Goal: Complete application form: Complete application form

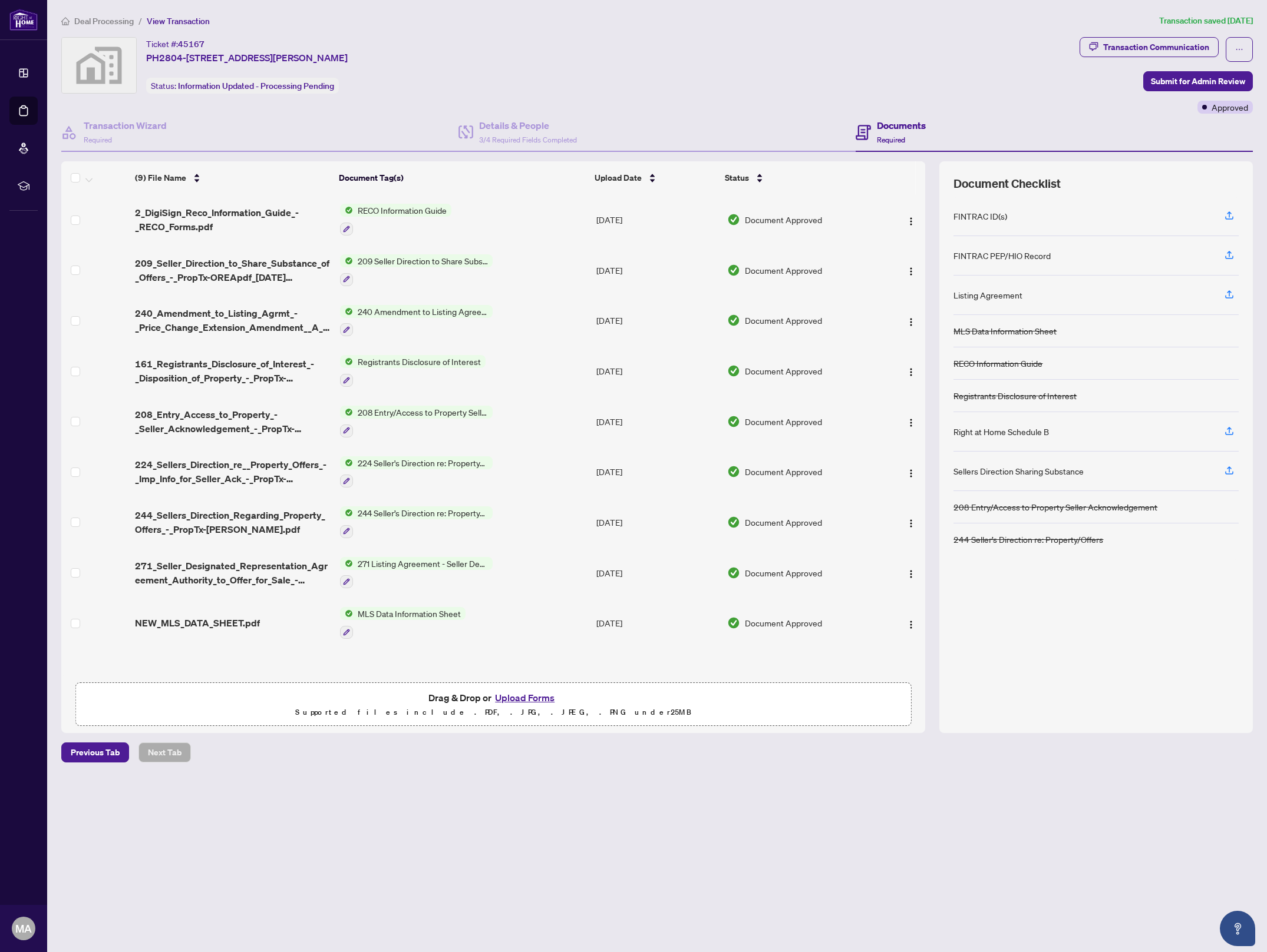
click at [517, 692] on button "Upload Forms" at bounding box center [525, 698] width 66 height 16
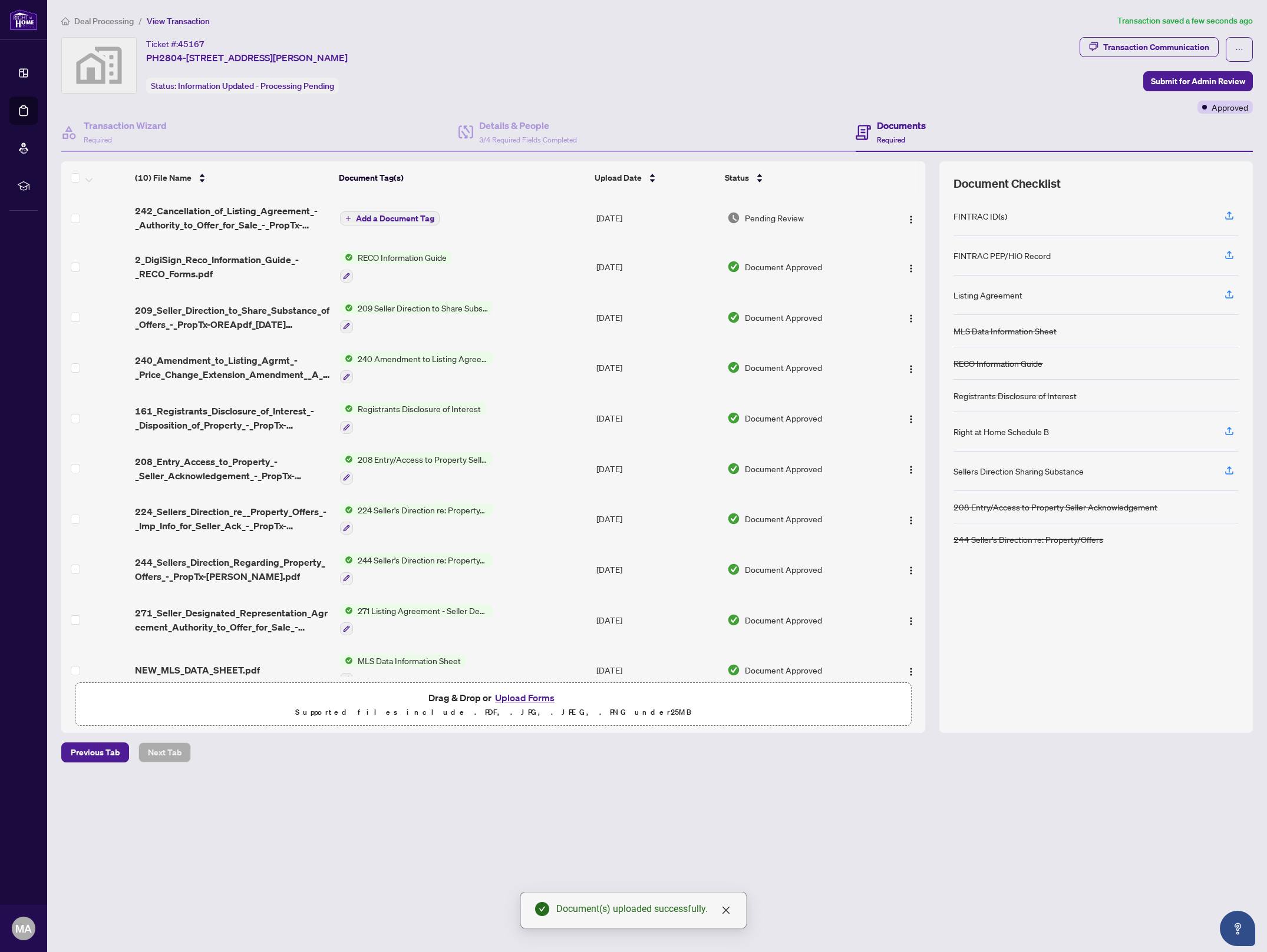
click at [397, 219] on span "Add a Document Tag" at bounding box center [395, 219] width 78 height 8
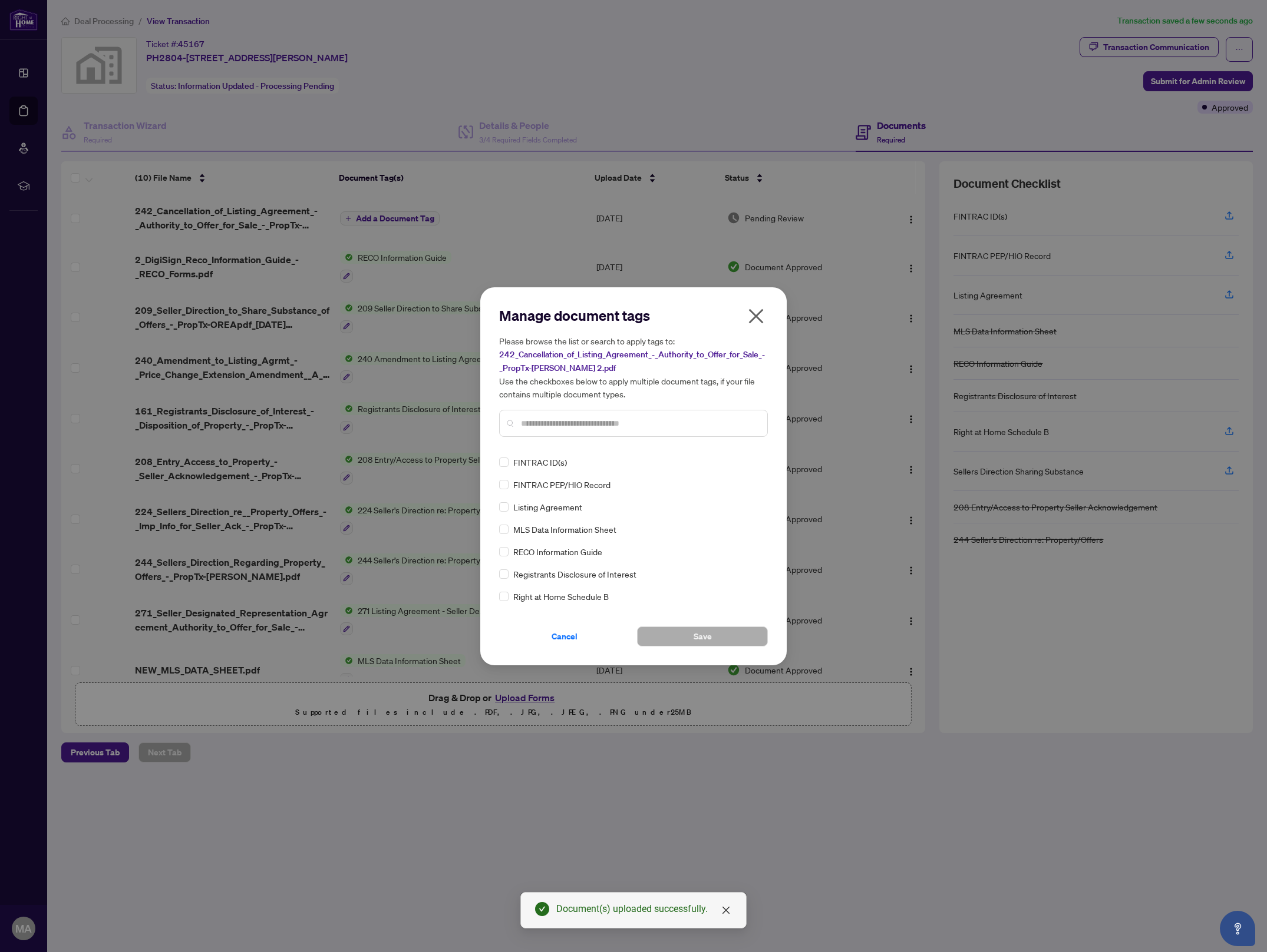
click at [618, 417] on input "text" at bounding box center [639, 423] width 236 height 13
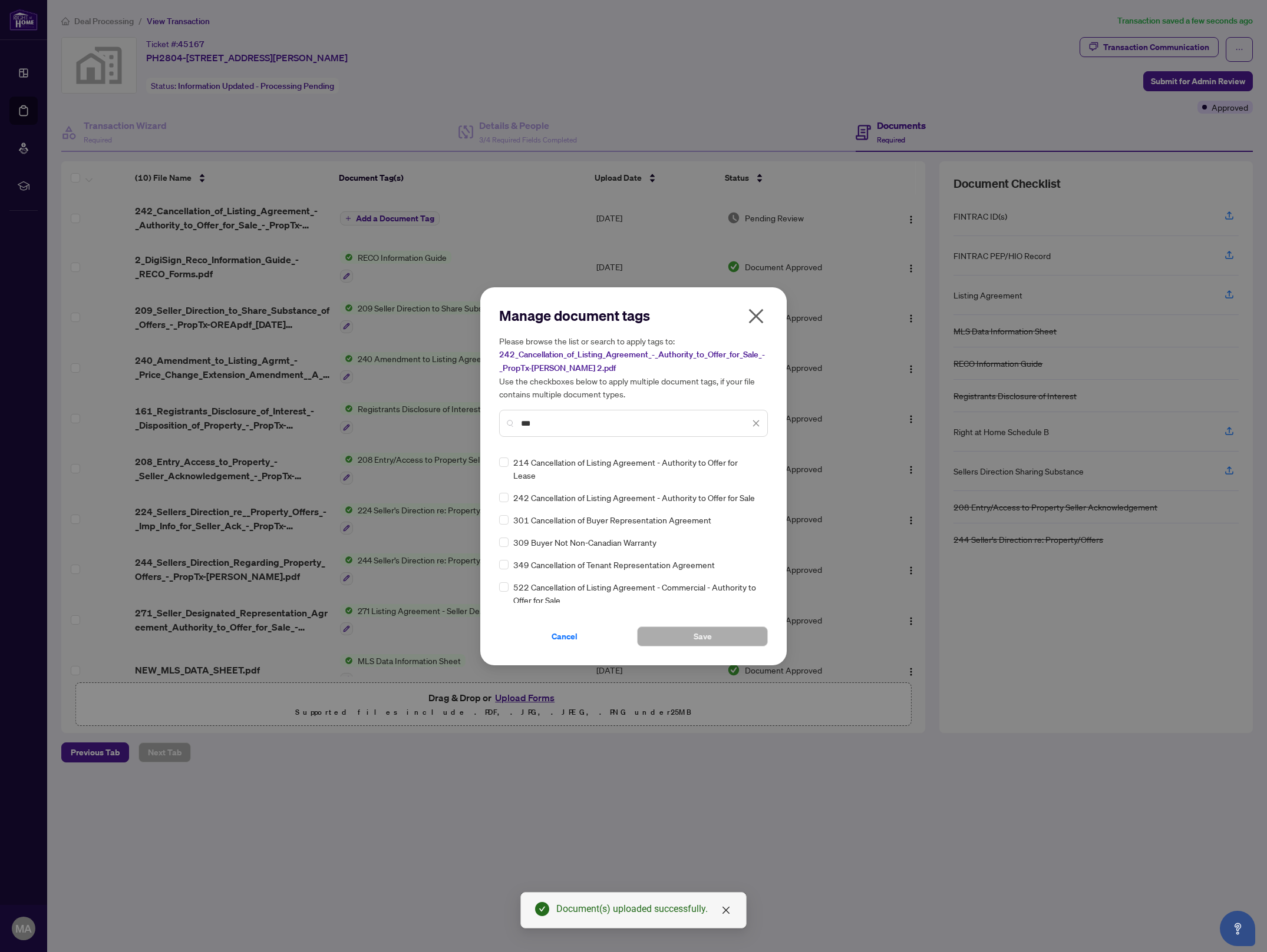
type input "***"
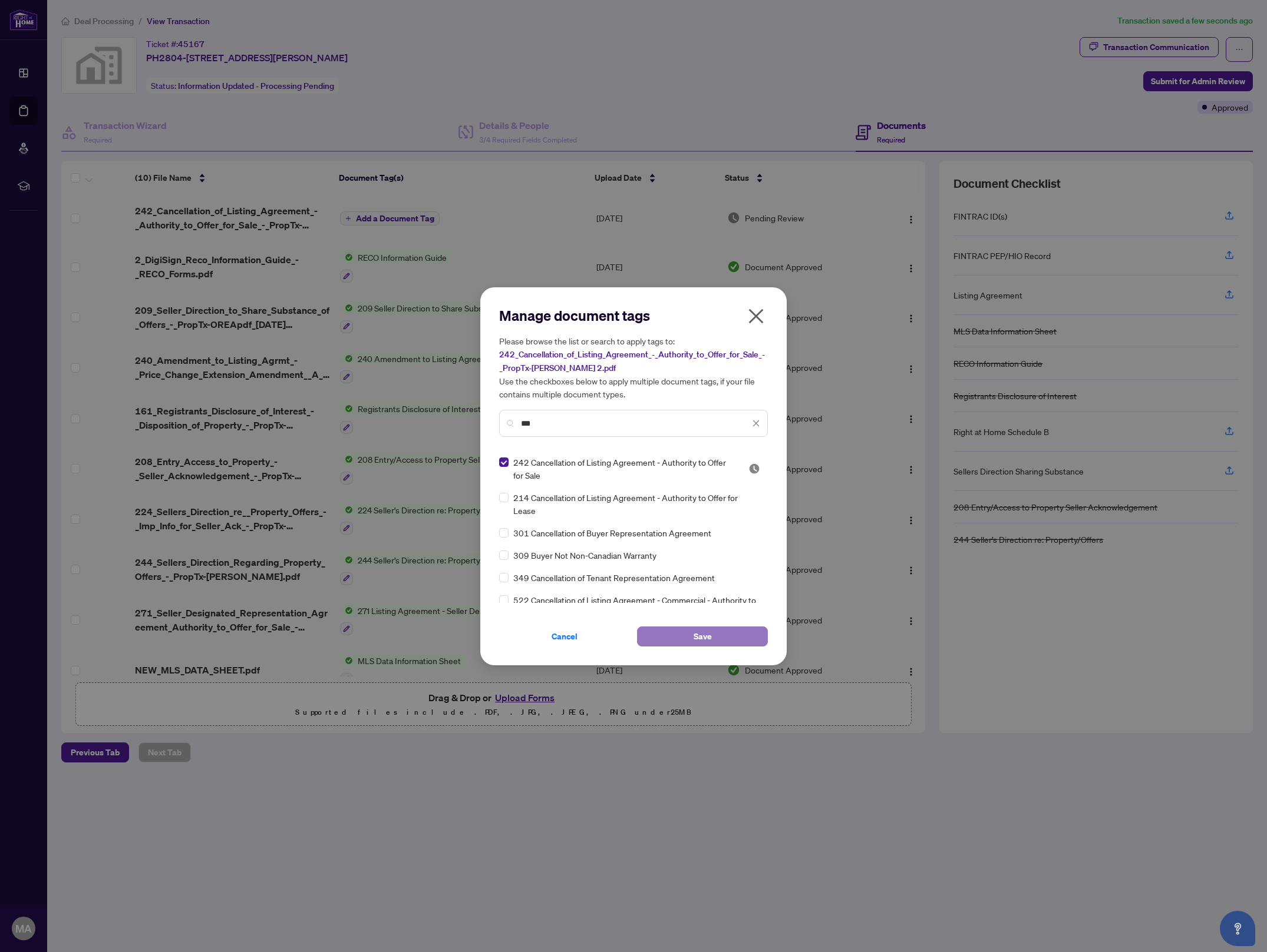
click at [702, 638] on span "Save" at bounding box center [702, 636] width 19 height 19
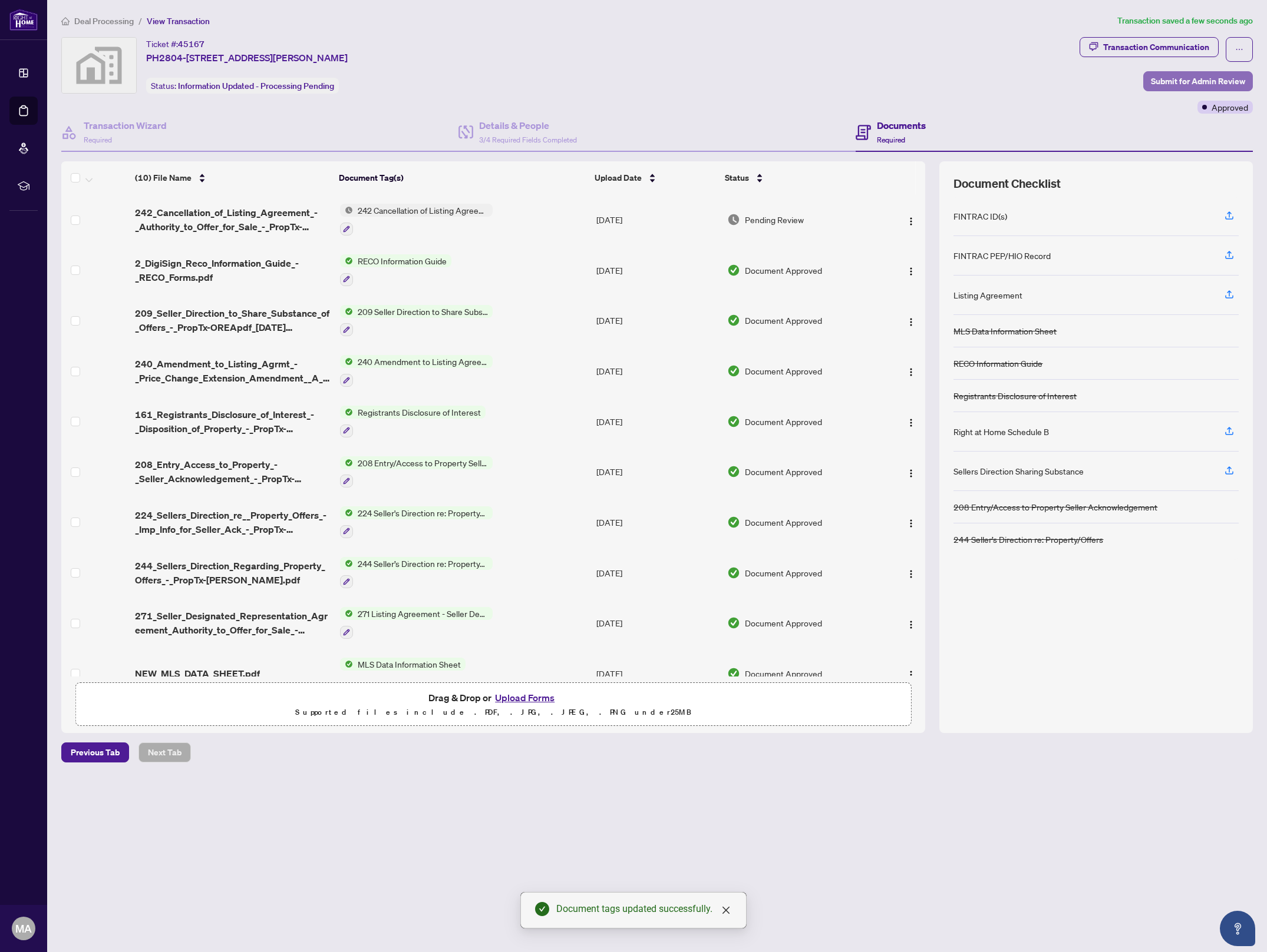
click at [1169, 78] on span "Submit for Admin Review" at bounding box center [1198, 81] width 95 height 19
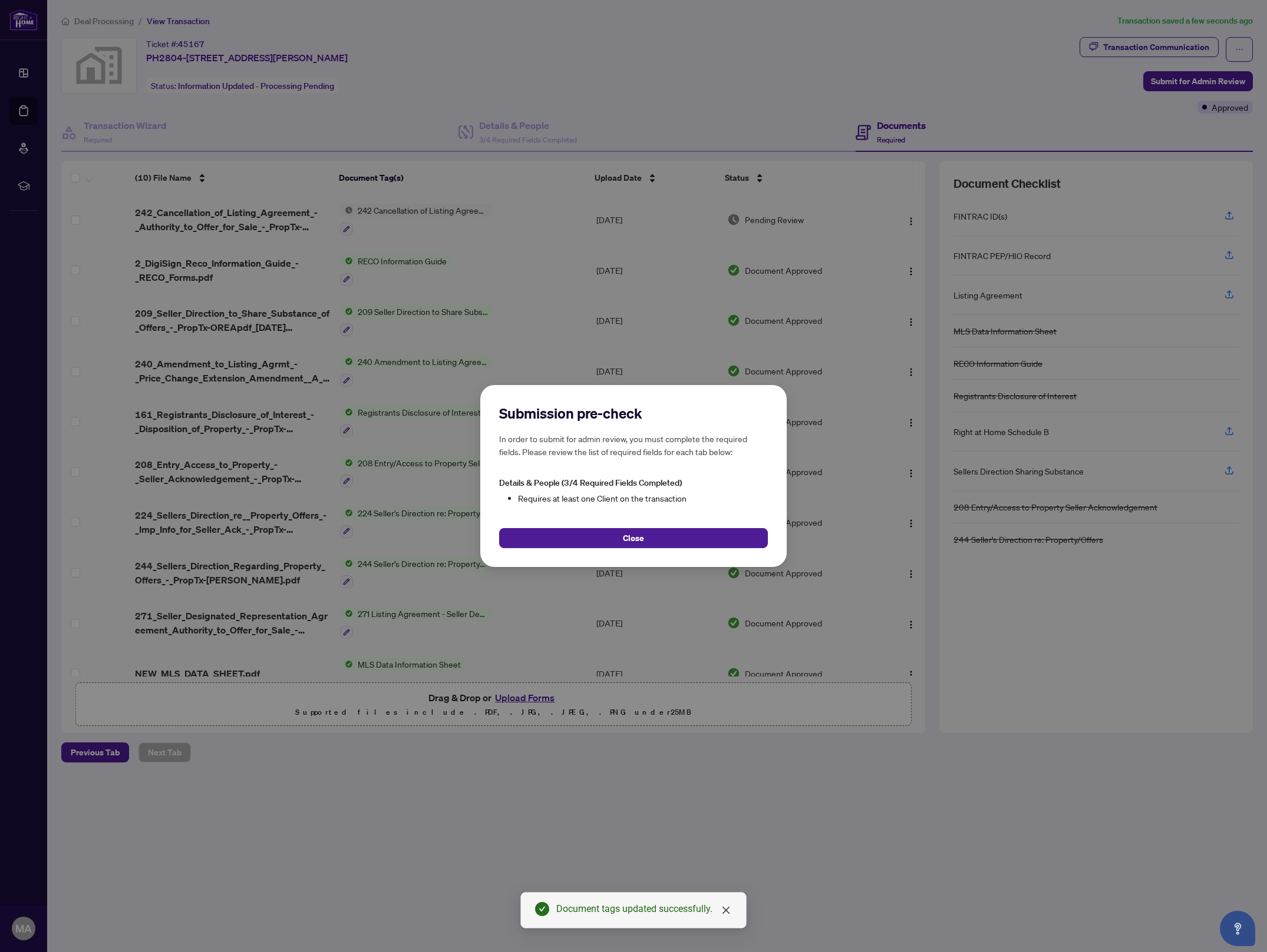
click at [644, 541] on button "Close" at bounding box center [633, 538] width 269 height 21
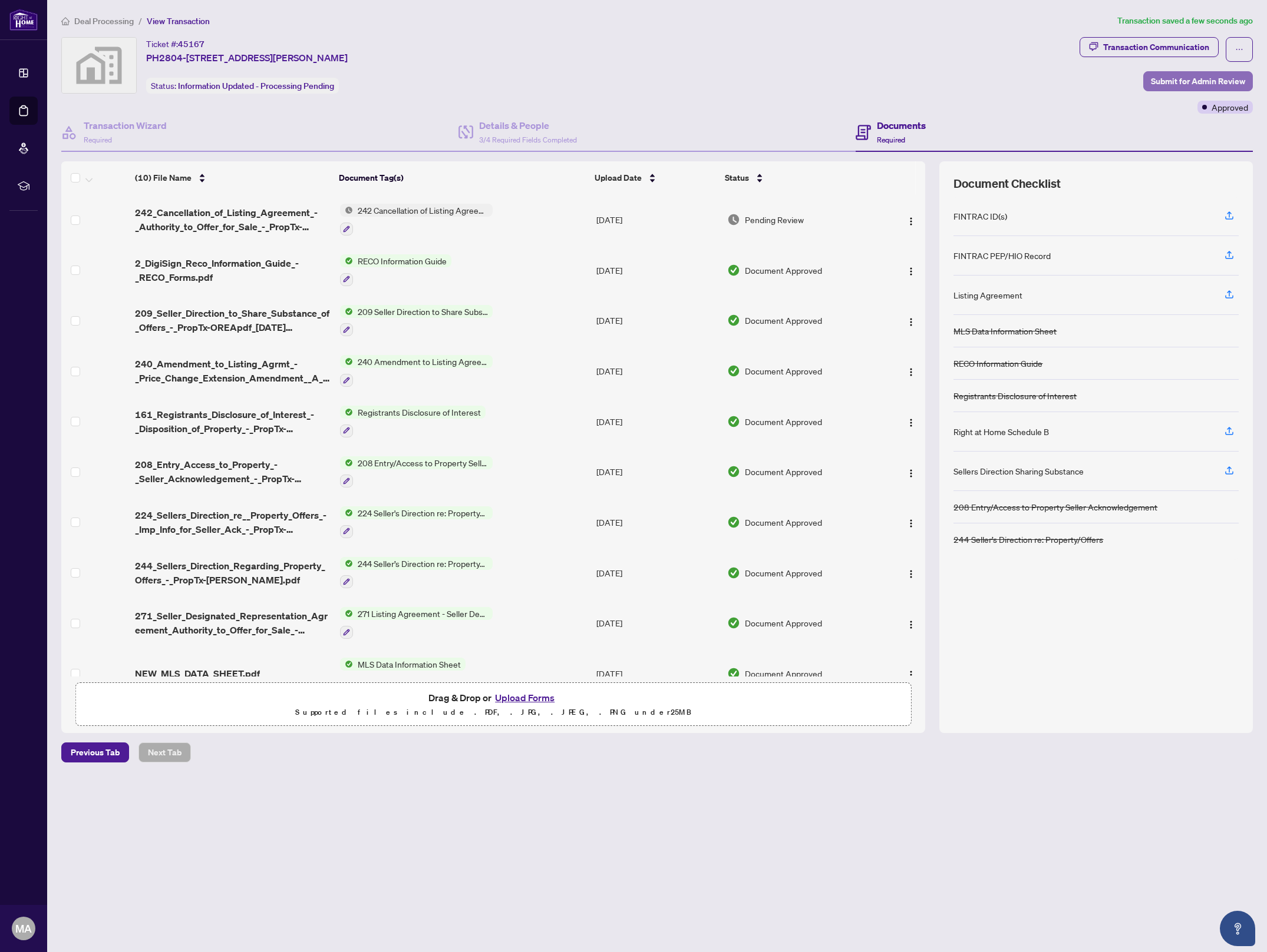
click at [1178, 87] on span "Submit for Admin Review" at bounding box center [1198, 81] width 95 height 19
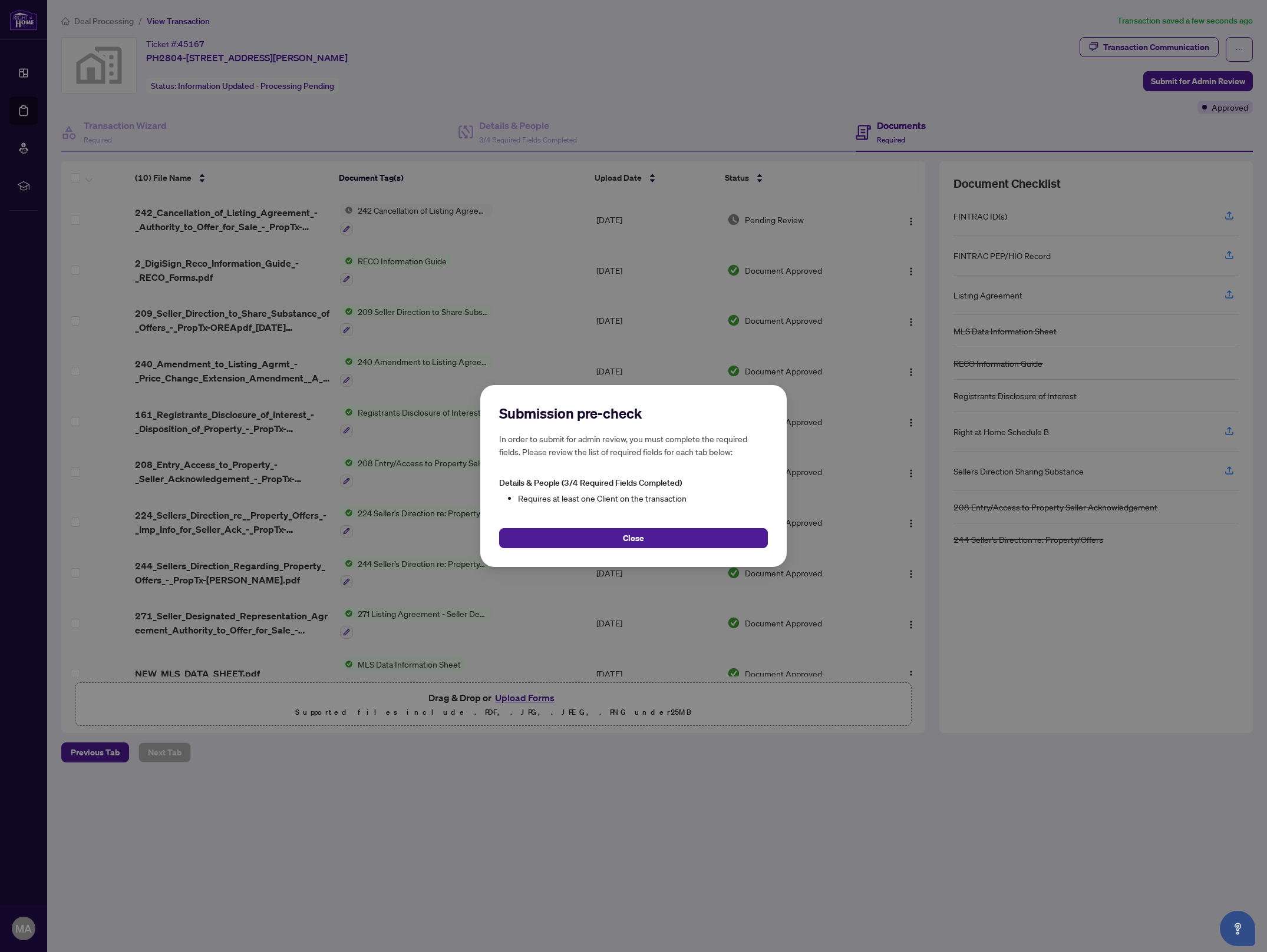
drag, startPoint x: 630, startPoint y: 536, endPoint x: 730, endPoint y: 450, distance: 131.9
click at [630, 536] on span "Close" at bounding box center [634, 538] width 21 height 19
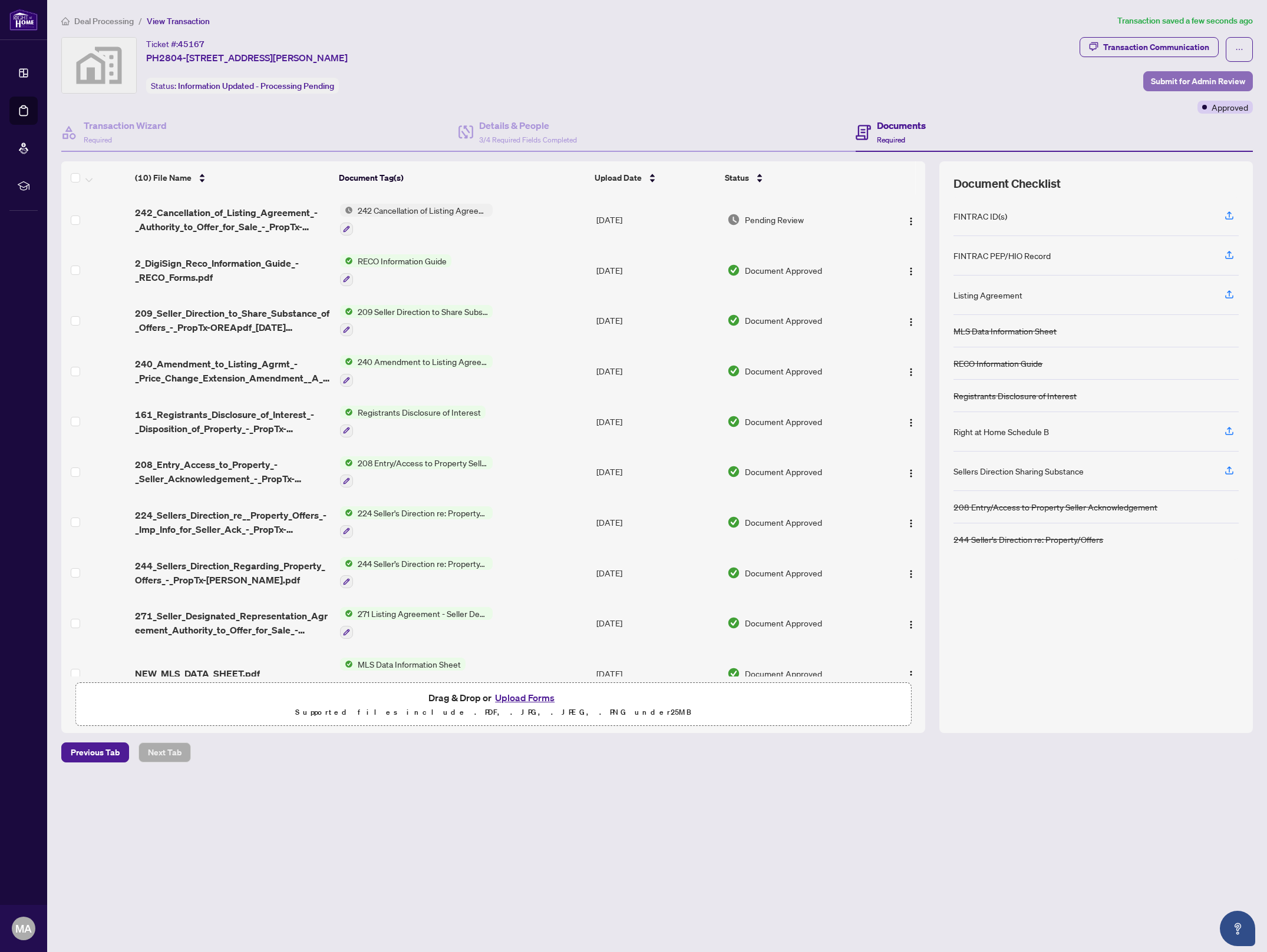
click at [1192, 77] on span "Submit for Admin Review" at bounding box center [1198, 81] width 95 height 19
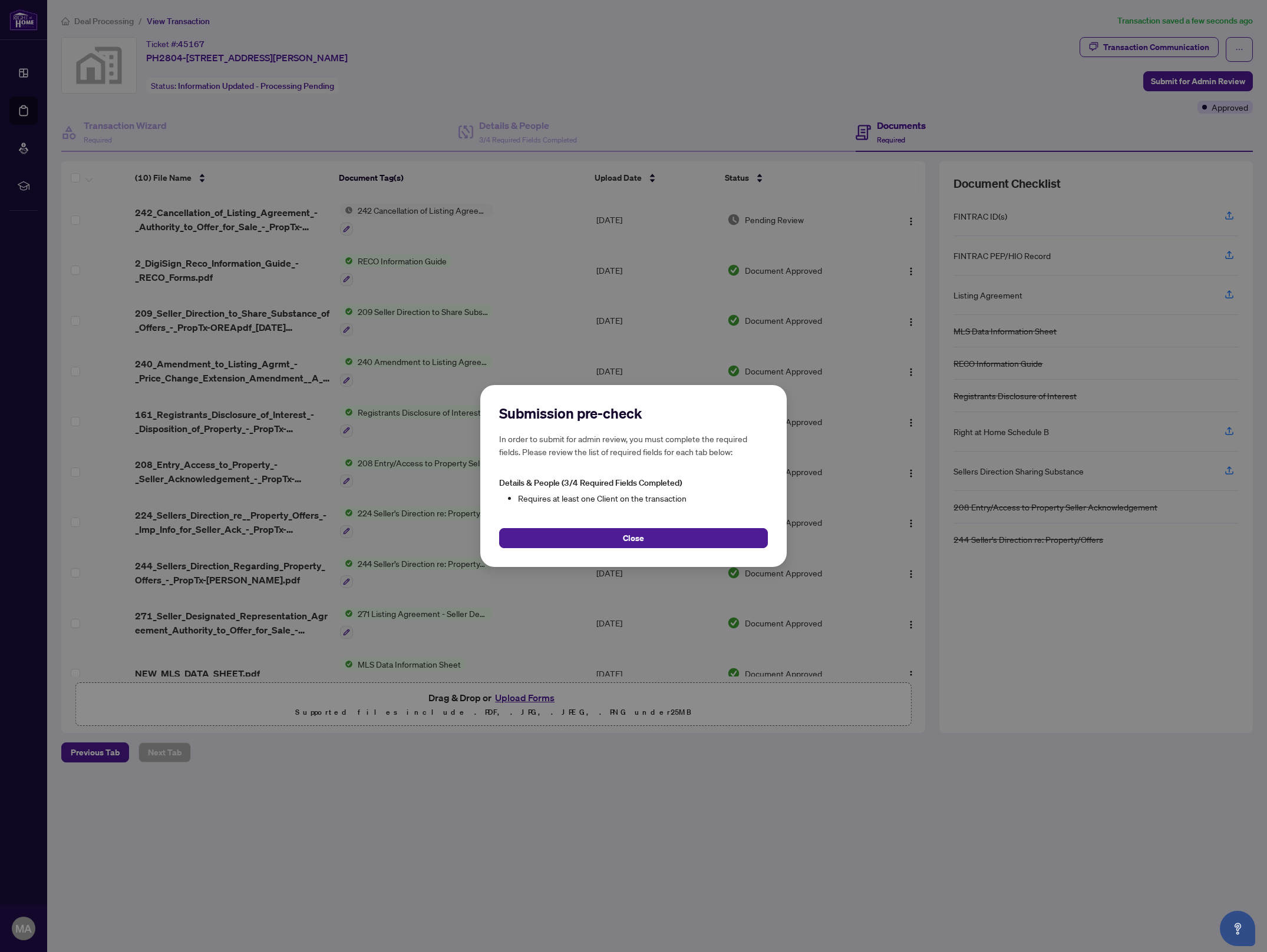
click at [664, 535] on button "Close" at bounding box center [633, 538] width 269 height 21
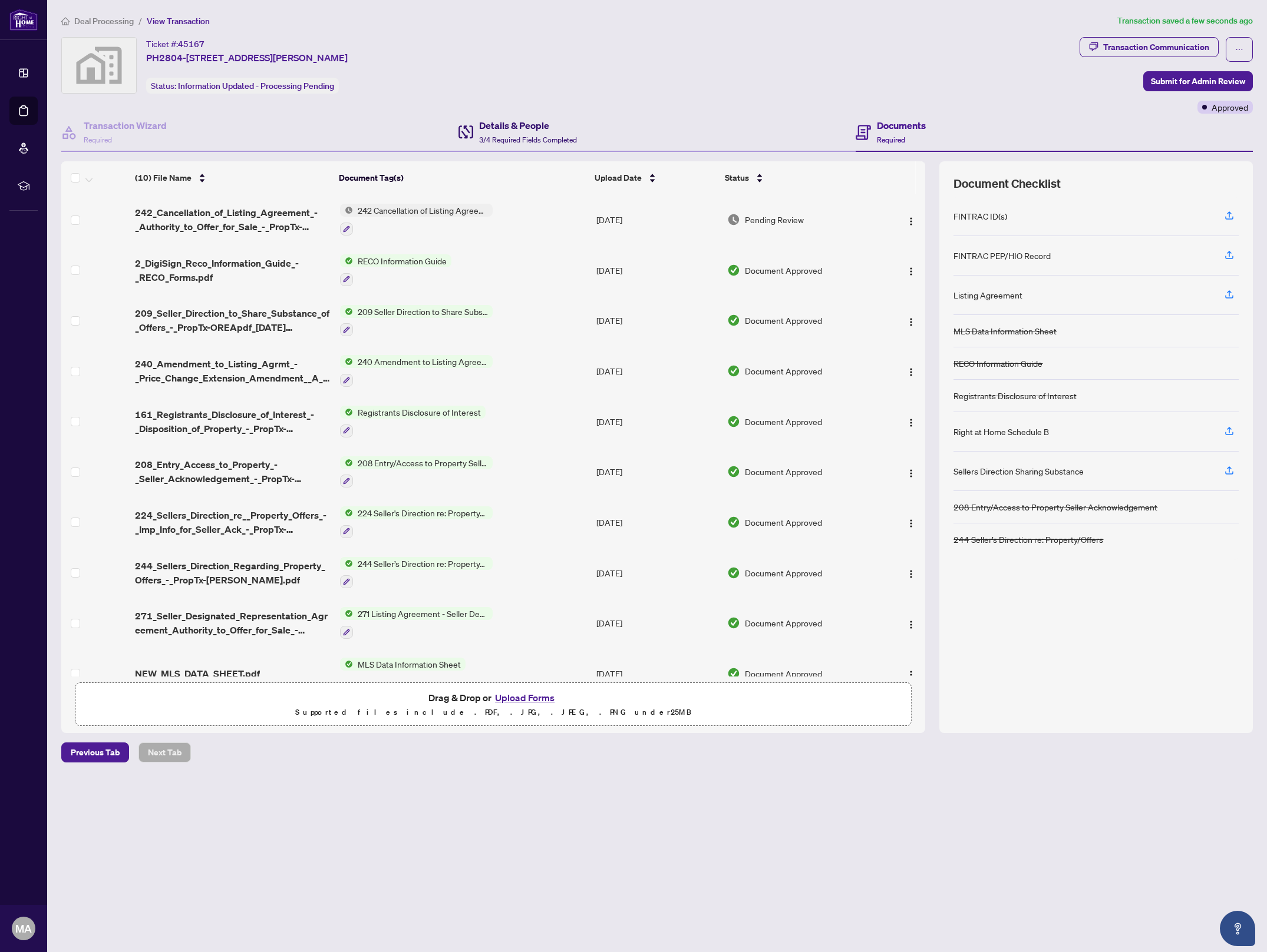
click at [527, 121] on h4 "Details & People" at bounding box center [528, 125] width 98 height 14
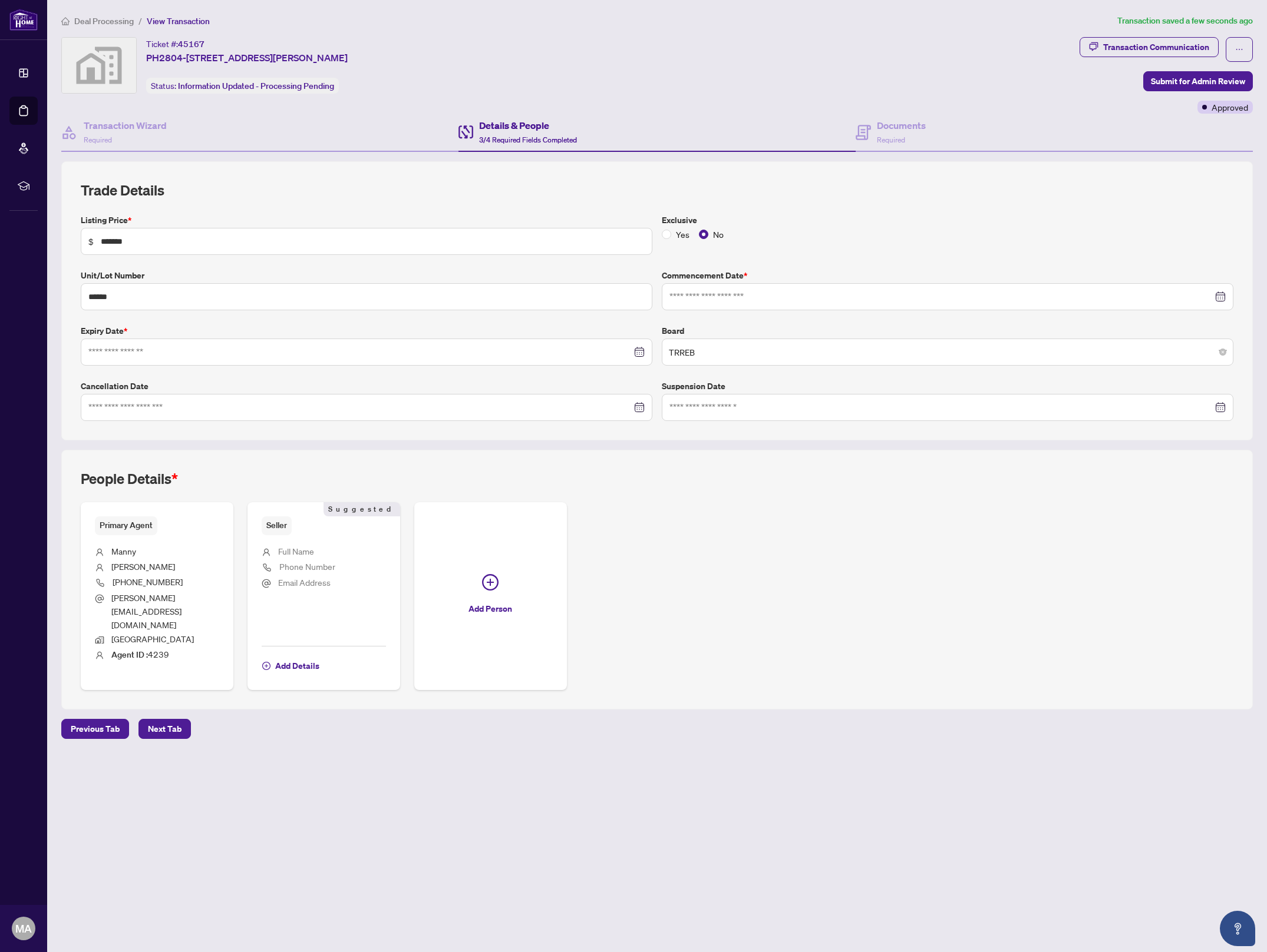
type input "**********"
click at [178, 416] on div at bounding box center [366, 408] width 571 height 27
type input "**********"
click at [185, 483] on div "2" at bounding box center [187, 484] width 14 height 14
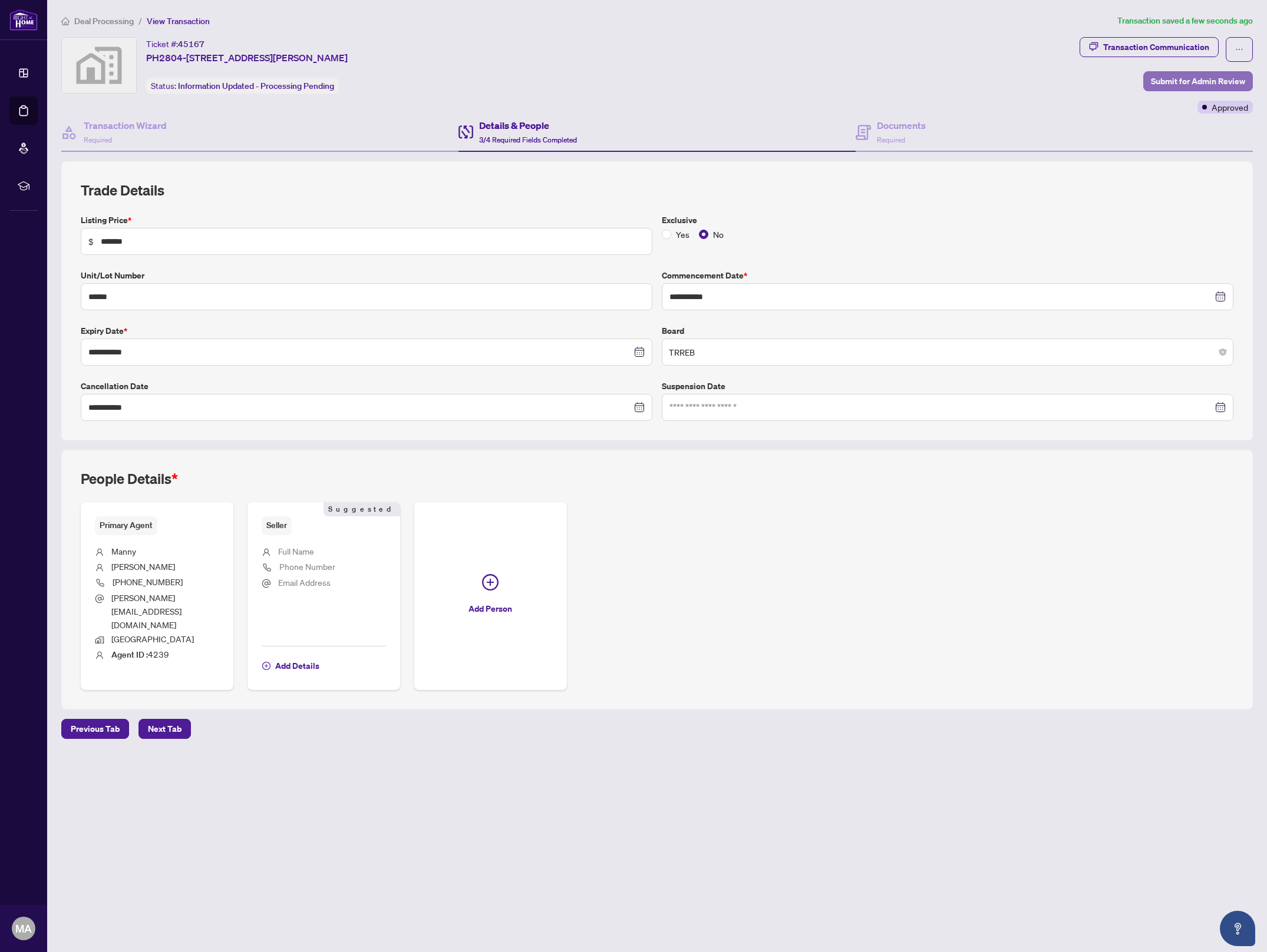
click at [1196, 78] on span "Submit for Admin Review" at bounding box center [1198, 81] width 95 height 19
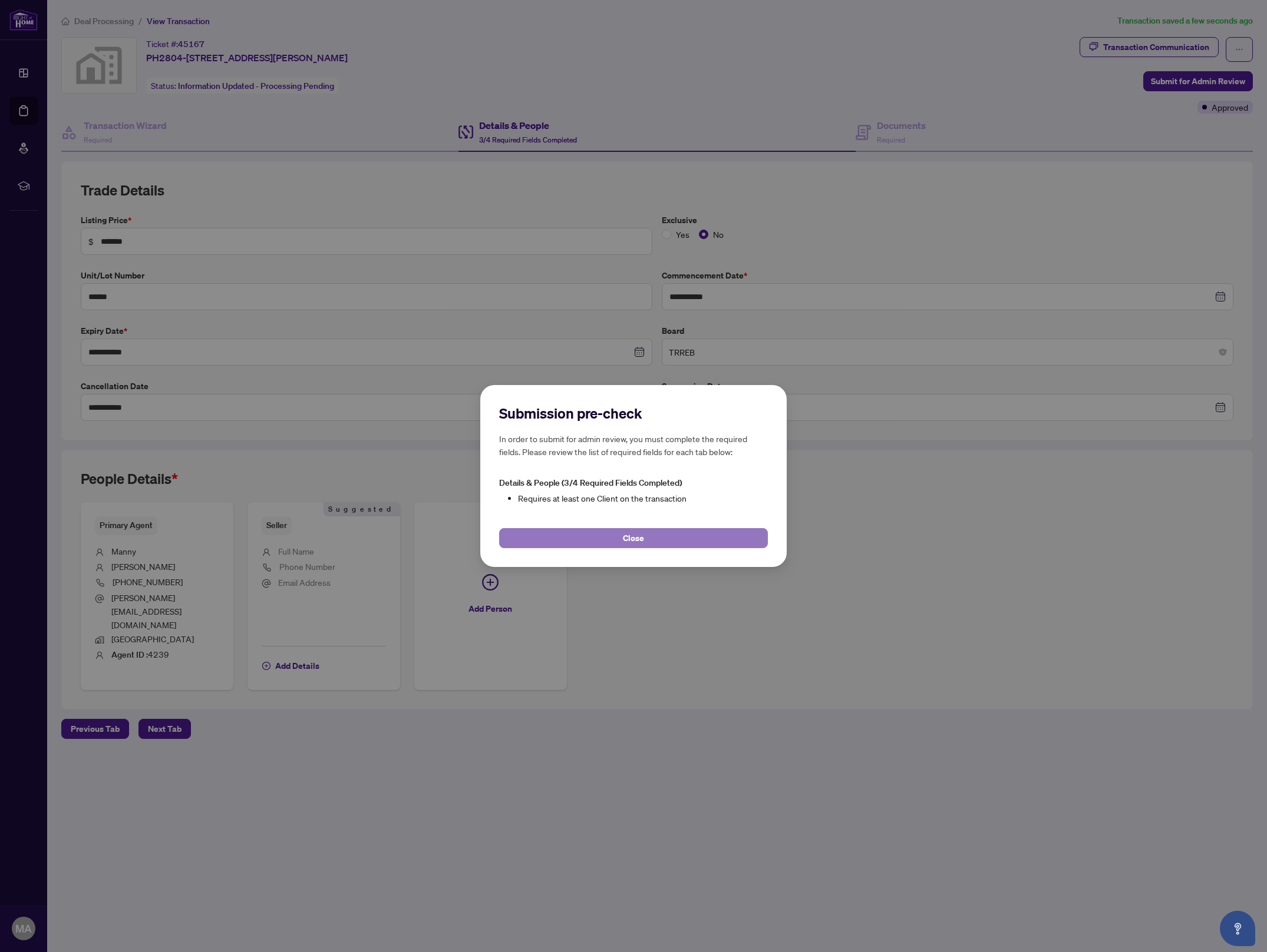
click at [653, 543] on button "Close" at bounding box center [633, 538] width 269 height 21
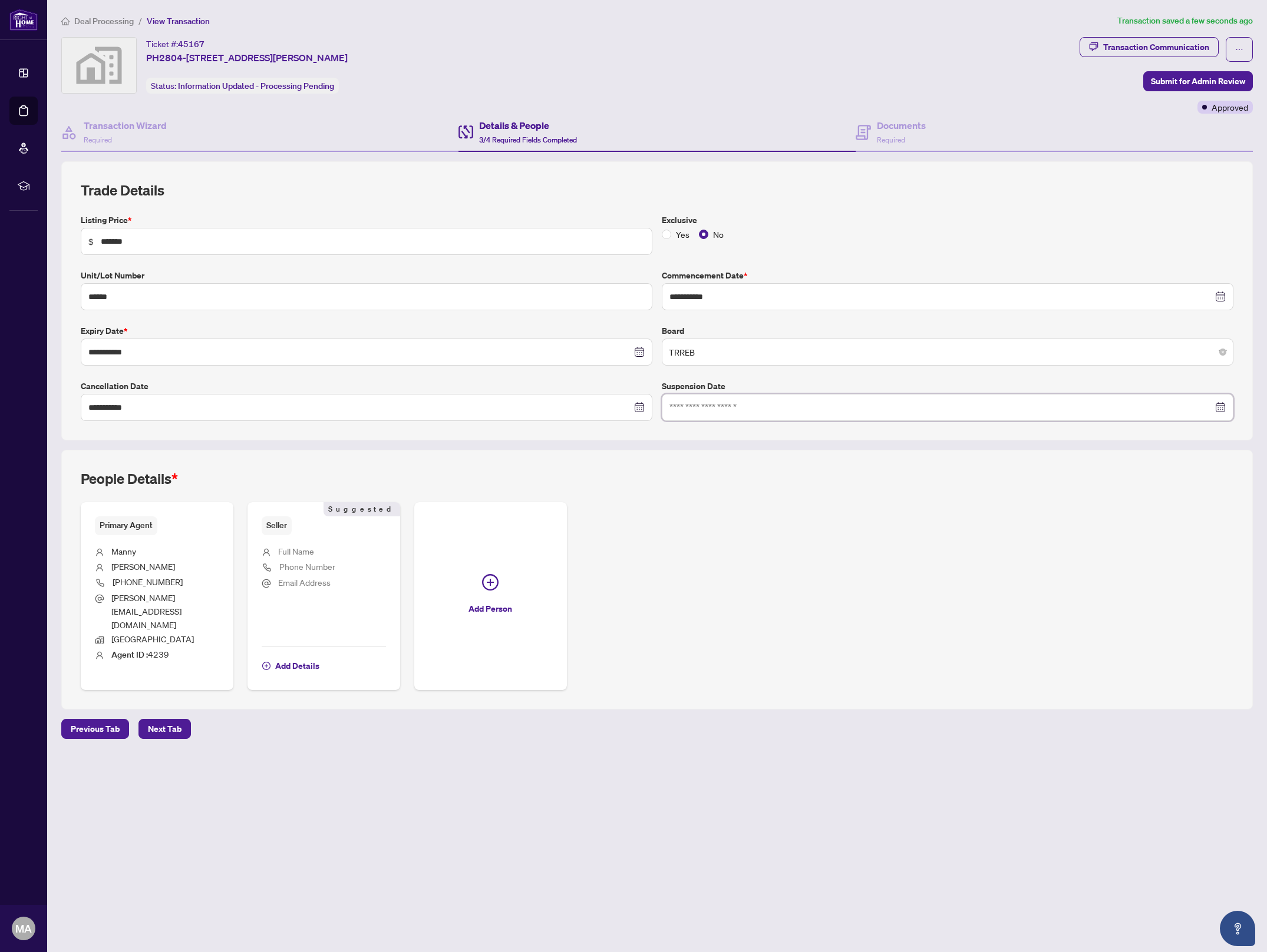
click at [745, 407] on input at bounding box center [941, 407] width 543 height 13
click at [704, 367] on div "**********" at bounding box center [657, 317] width 1162 height 207
click at [156, 720] on span "Next Tab" at bounding box center [164, 728] width 33 height 19
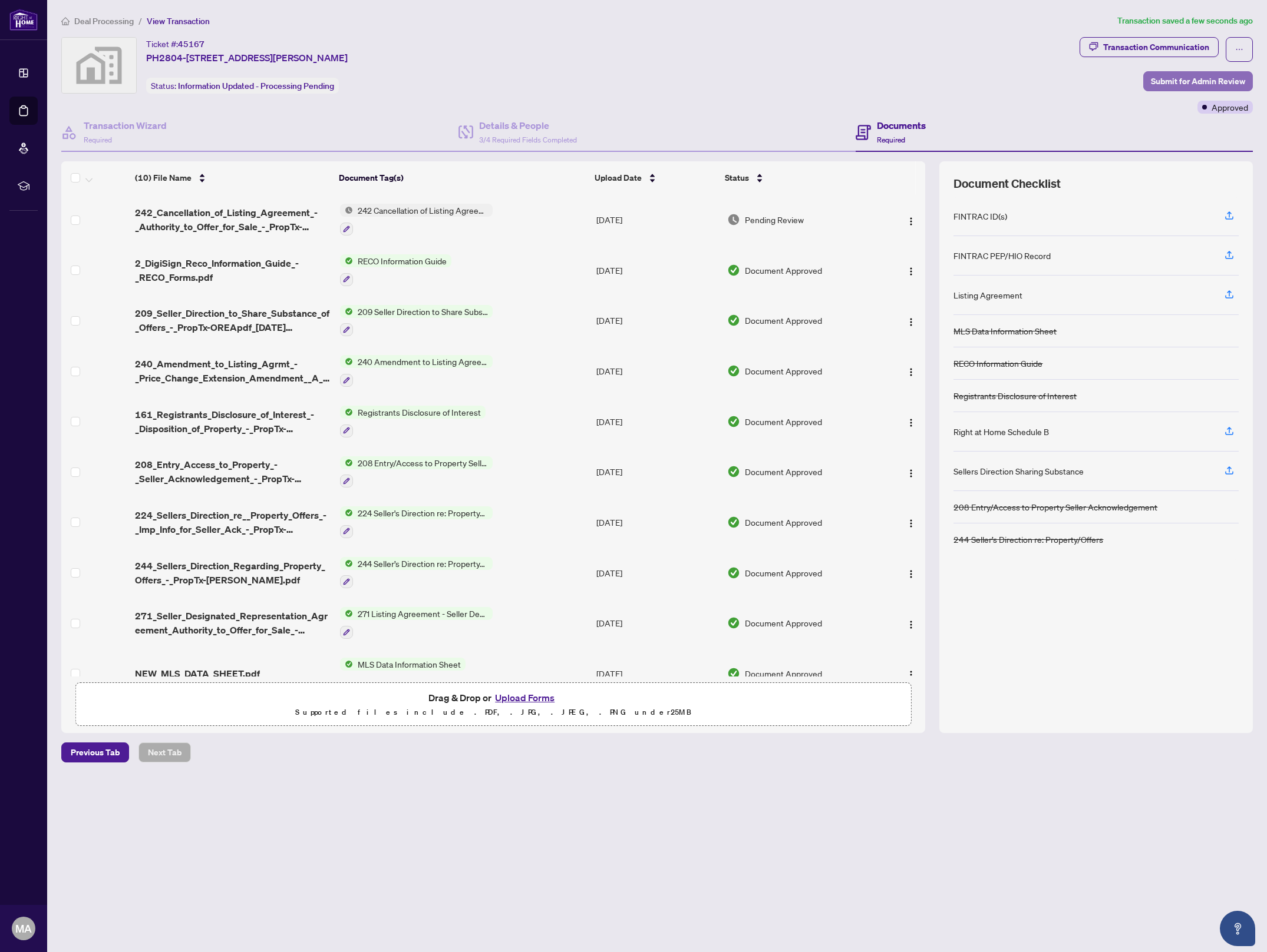
click at [1215, 72] on span "Submit for Admin Review" at bounding box center [1198, 81] width 95 height 19
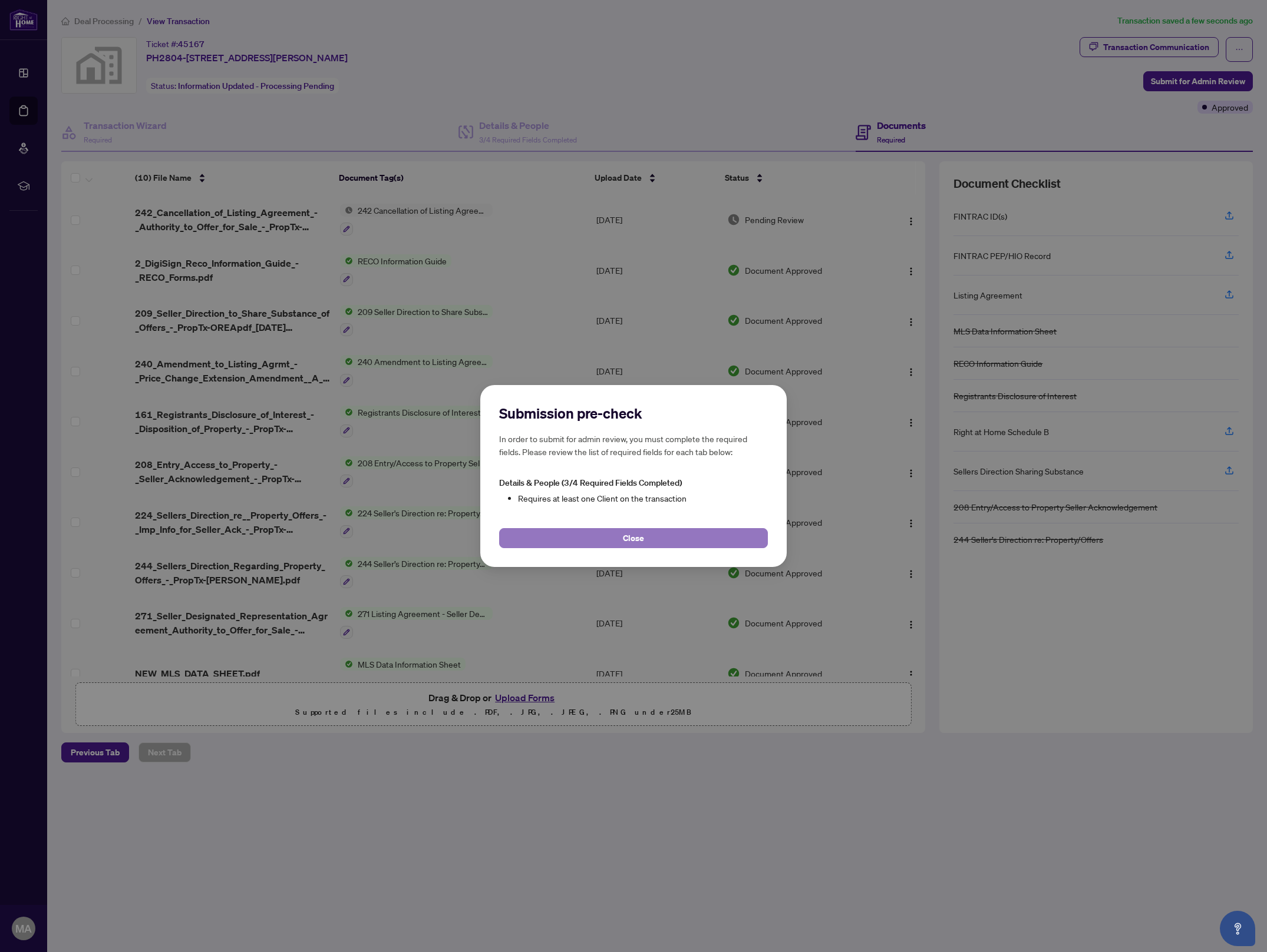
click at [664, 536] on button "Close" at bounding box center [633, 538] width 269 height 21
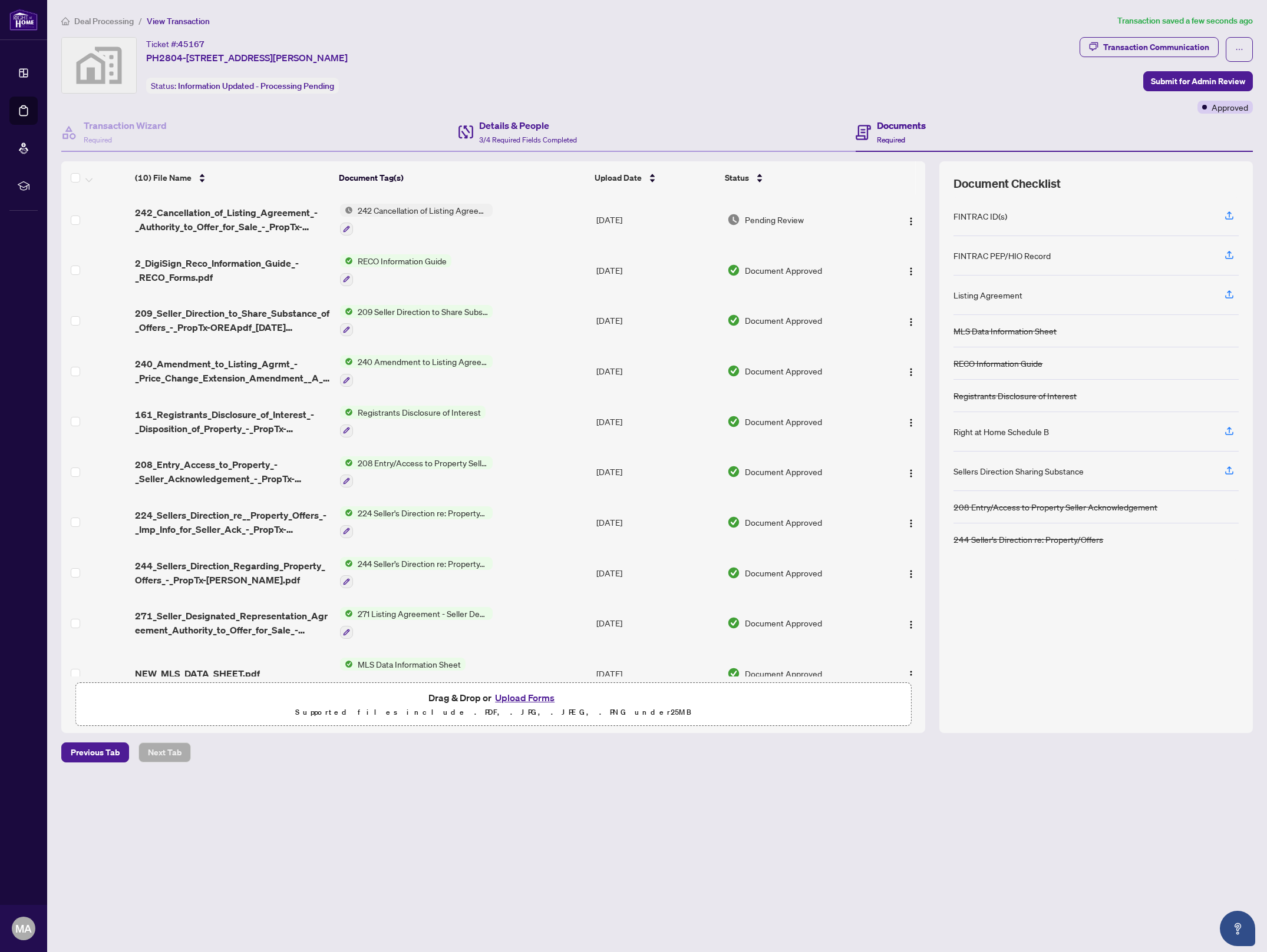
click at [583, 115] on div "Details & People 3/4 Required Fields Completed" at bounding box center [656, 132] width 398 height 38
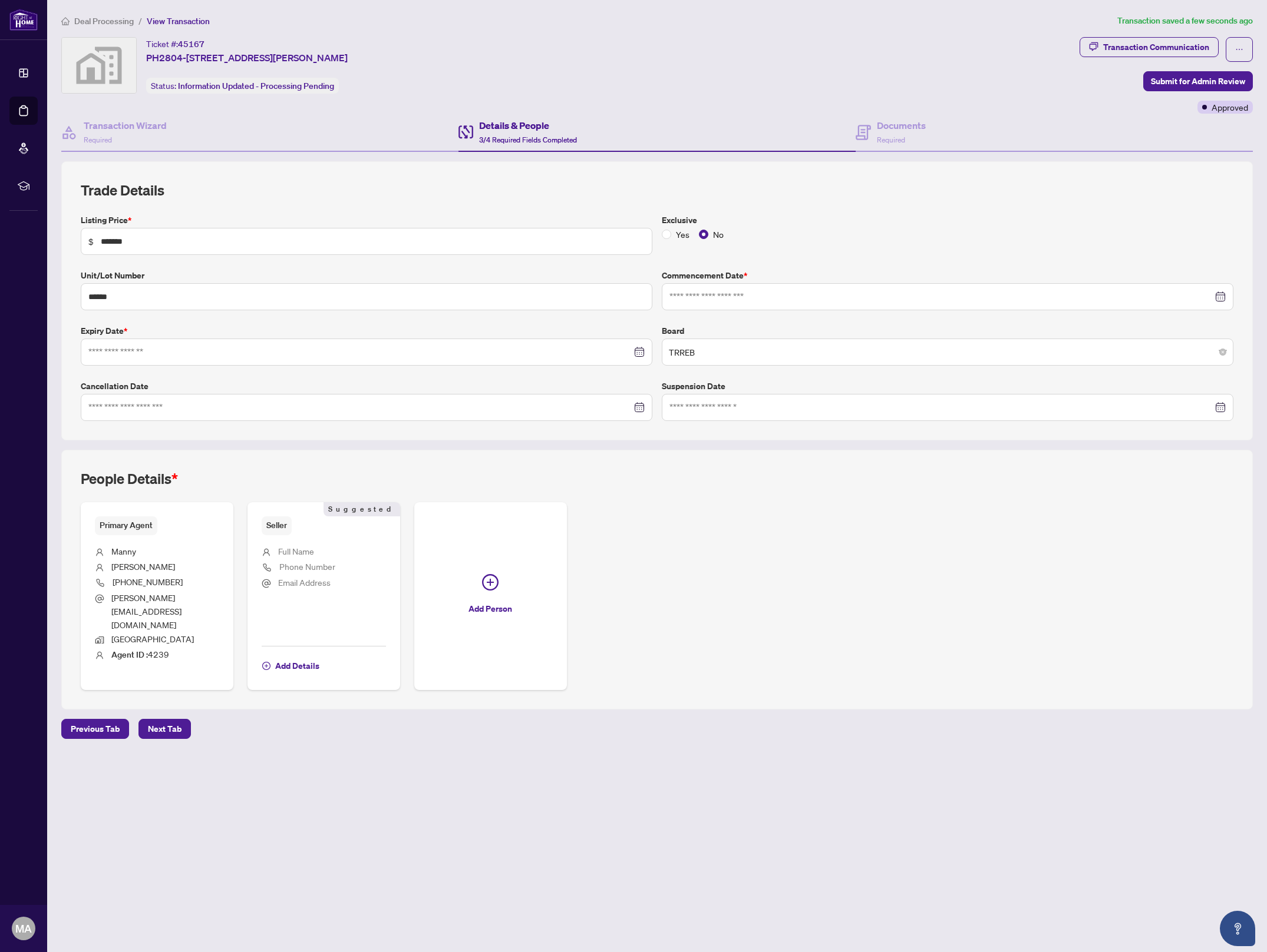
type input "**********"
click at [298, 558] on span "Full Name" at bounding box center [296, 552] width 36 height 14
click at [295, 657] on span "Add Details" at bounding box center [297, 666] width 44 height 19
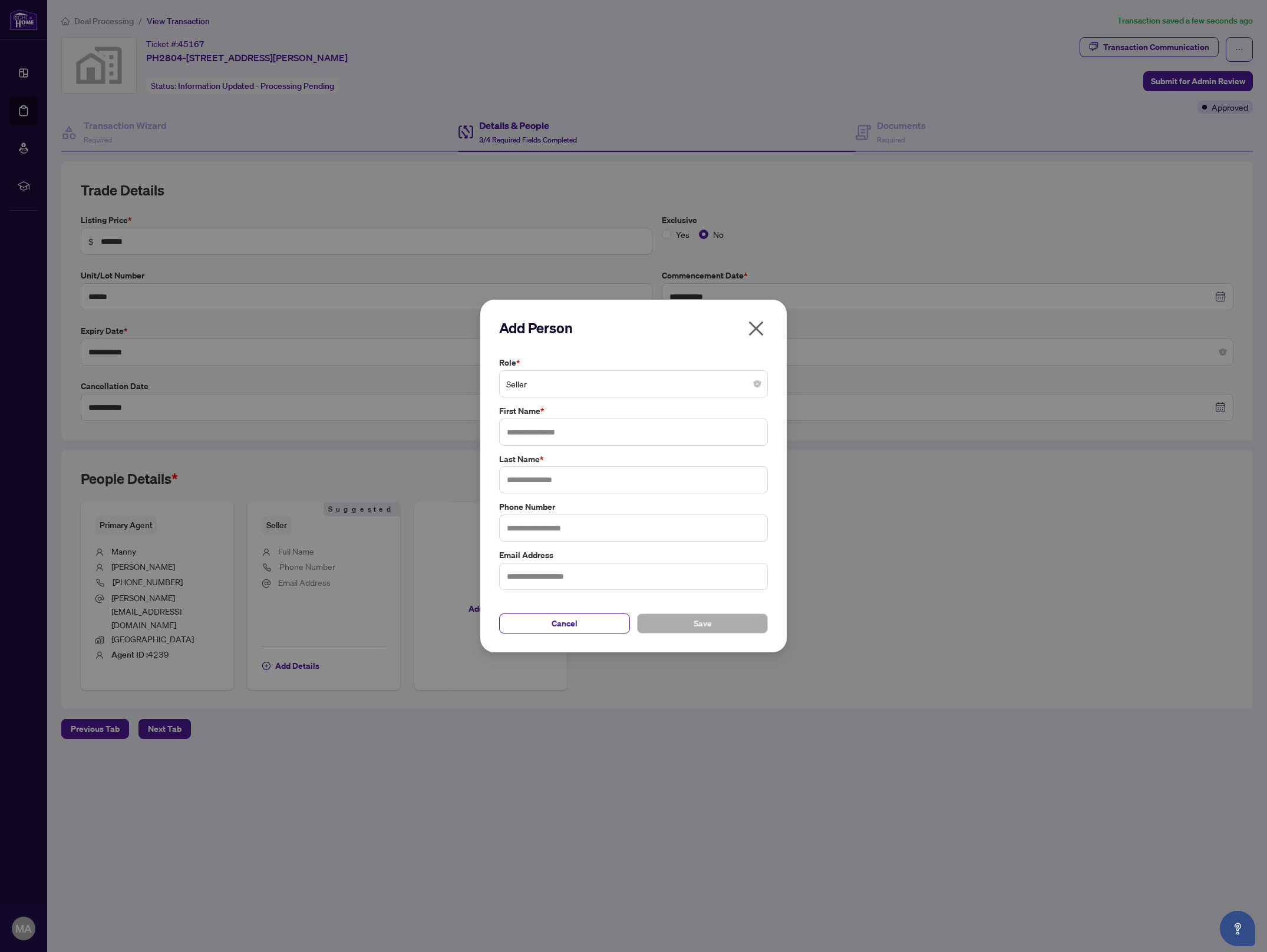
click at [579, 446] on div "Role * Seller First Name * Last Name * Phone Number Email Address" at bounding box center [633, 474] width 275 height 234
click at [581, 435] on input "text" at bounding box center [633, 433] width 269 height 27
type input "*****"
click at [551, 477] on input "text" at bounding box center [633, 480] width 269 height 27
type input "*****"
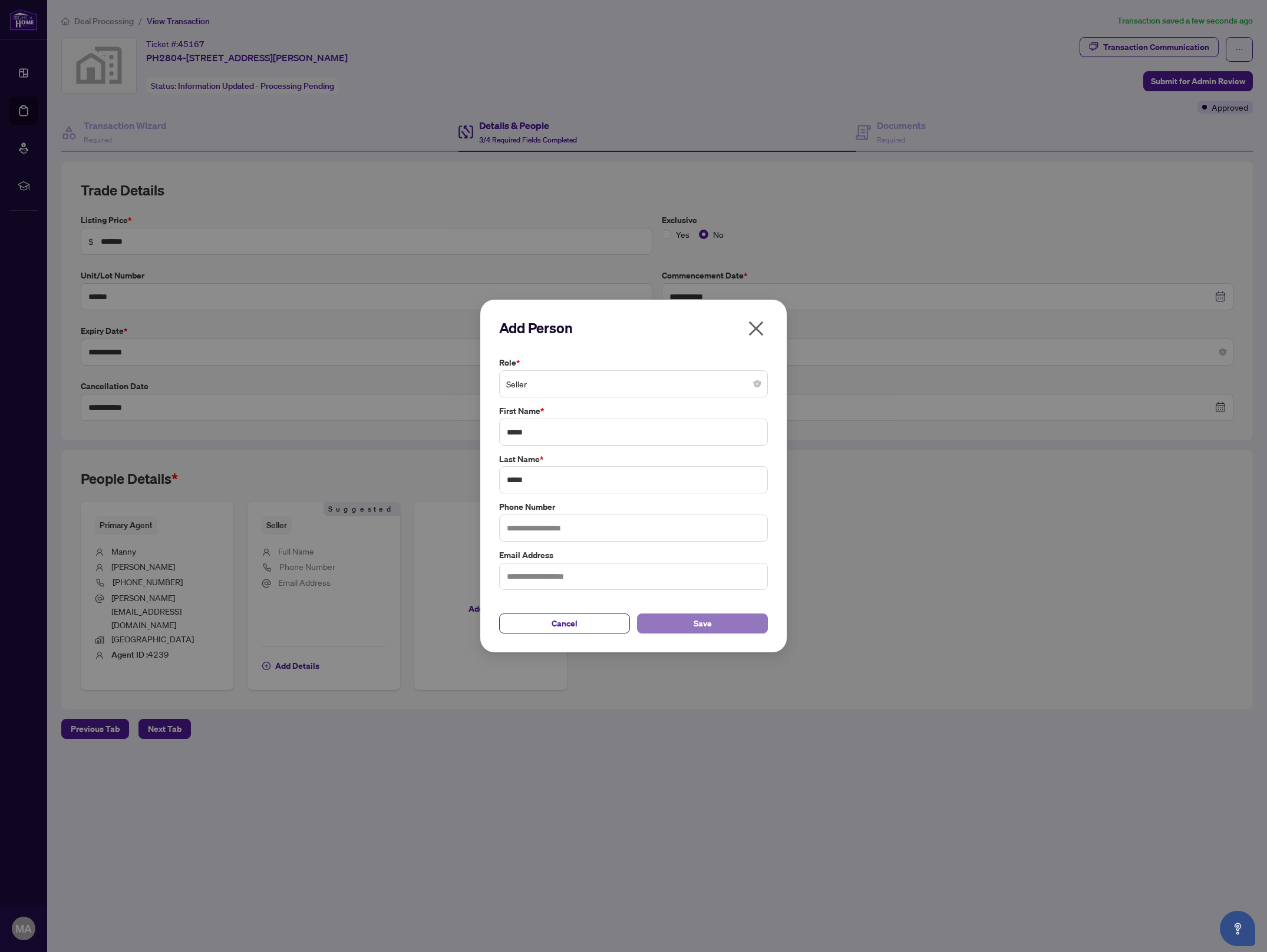
click at [704, 627] on span "Save" at bounding box center [702, 623] width 19 height 19
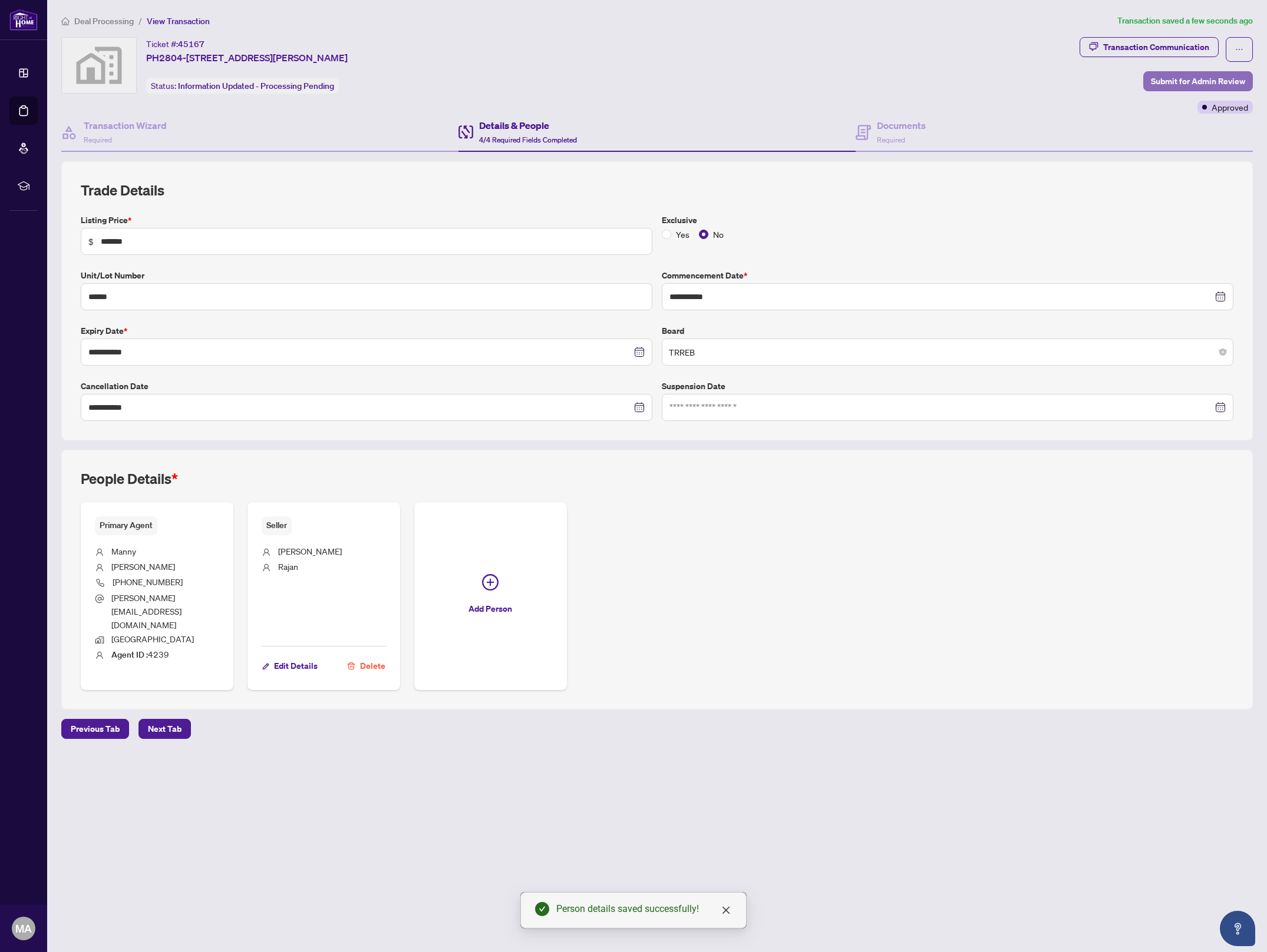
click at [1182, 79] on span "Submit for Admin Review" at bounding box center [1198, 81] width 95 height 19
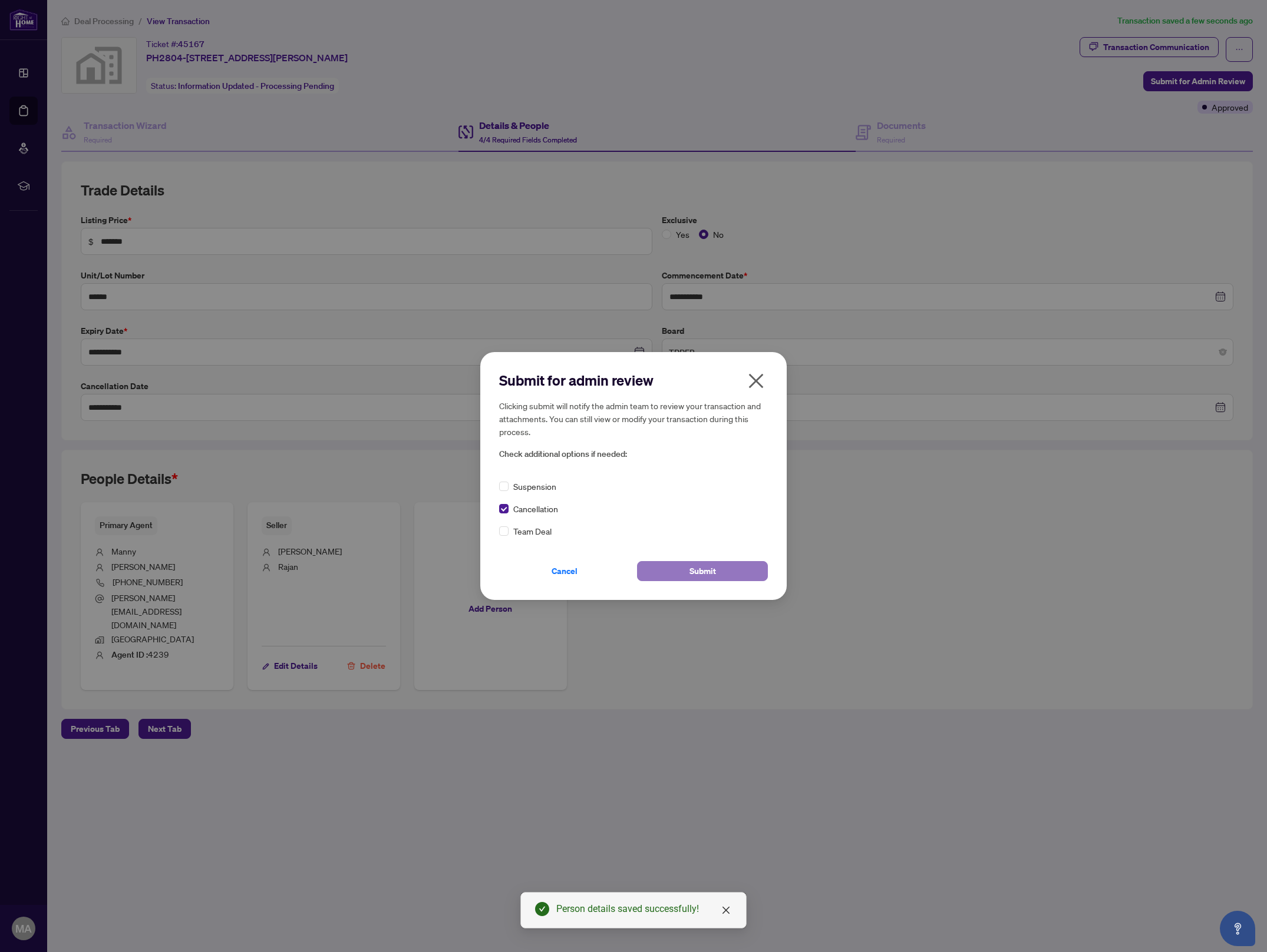
click at [712, 566] on span "Submit" at bounding box center [702, 570] width 26 height 19
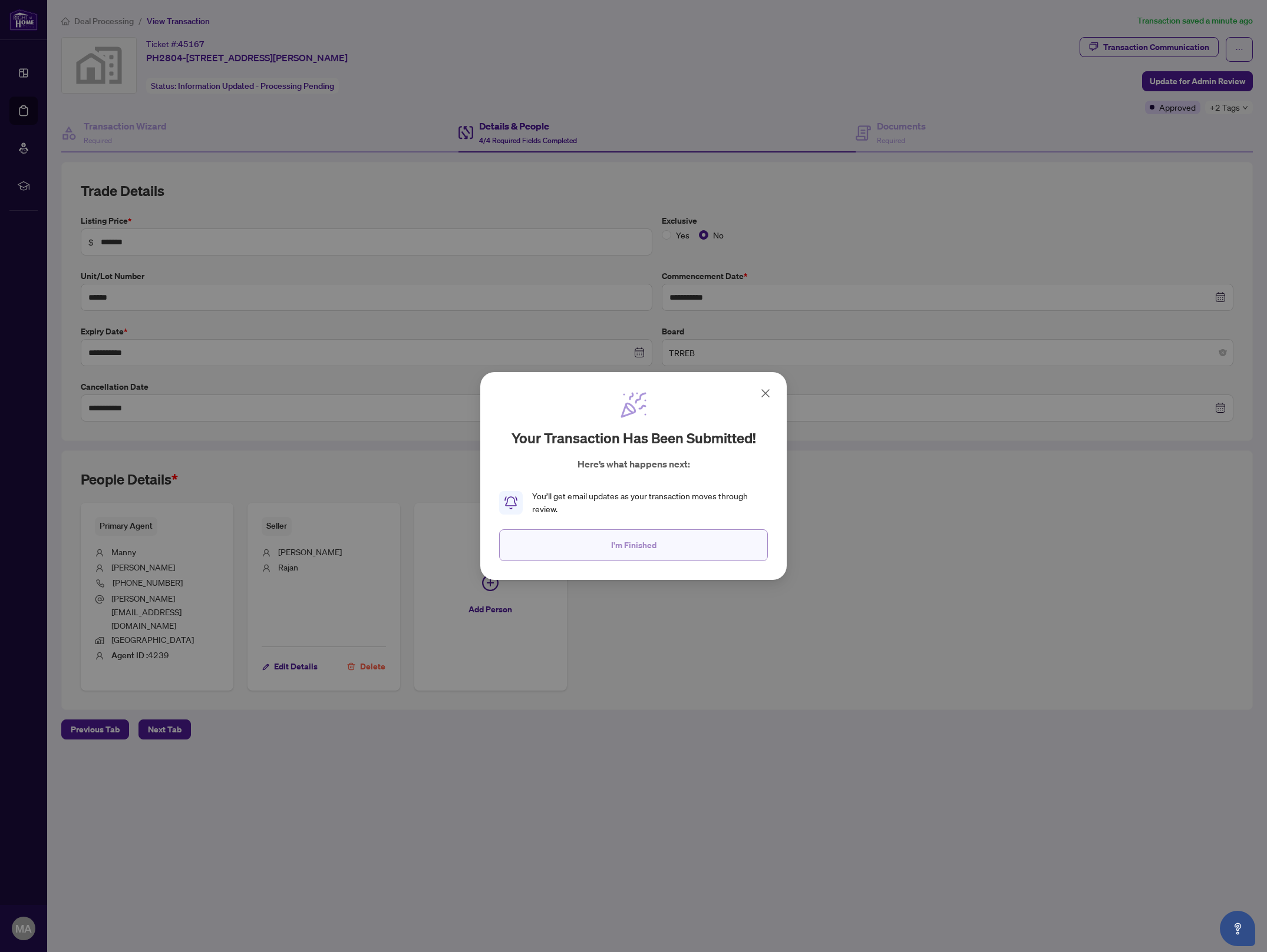
click at [627, 559] on button "I'm Finished" at bounding box center [633, 545] width 269 height 32
